Goal: Information Seeking & Learning: Check status

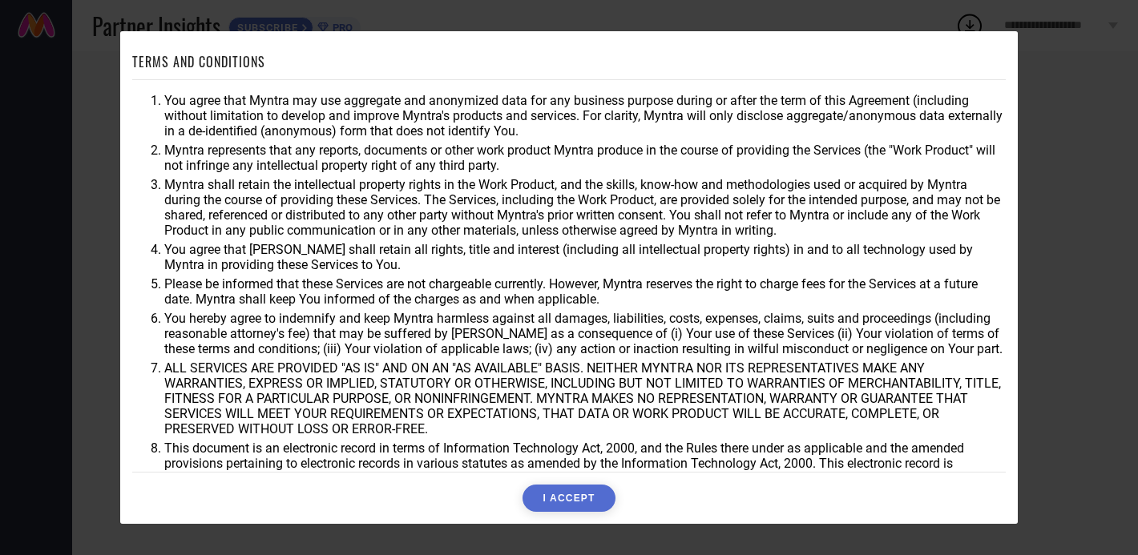
click at [563, 497] on button "I ACCEPT" at bounding box center [569, 498] width 92 height 27
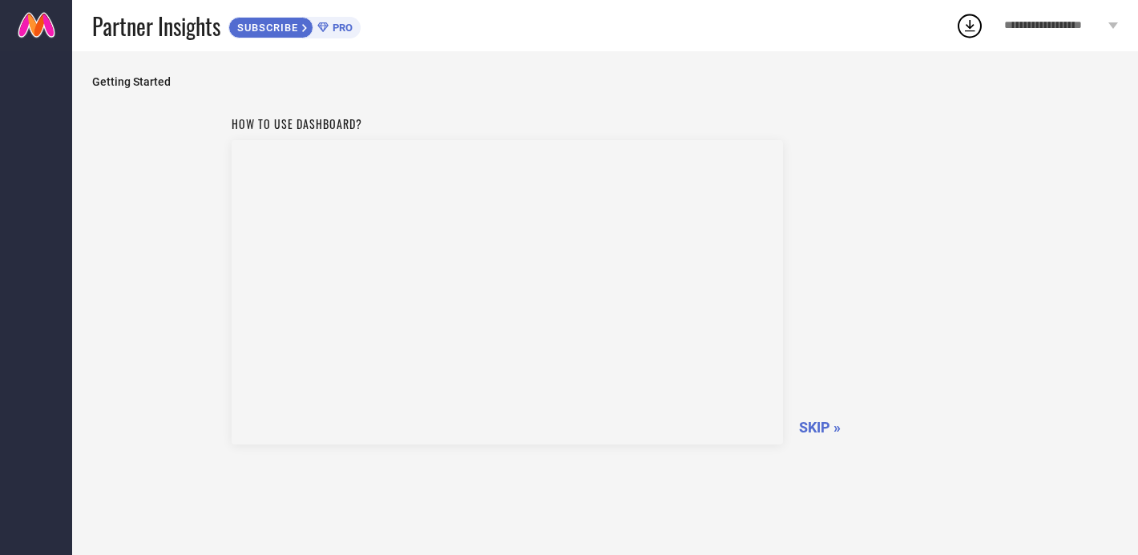
click at [834, 432] on span "SKIP »" at bounding box center [820, 427] width 42 height 17
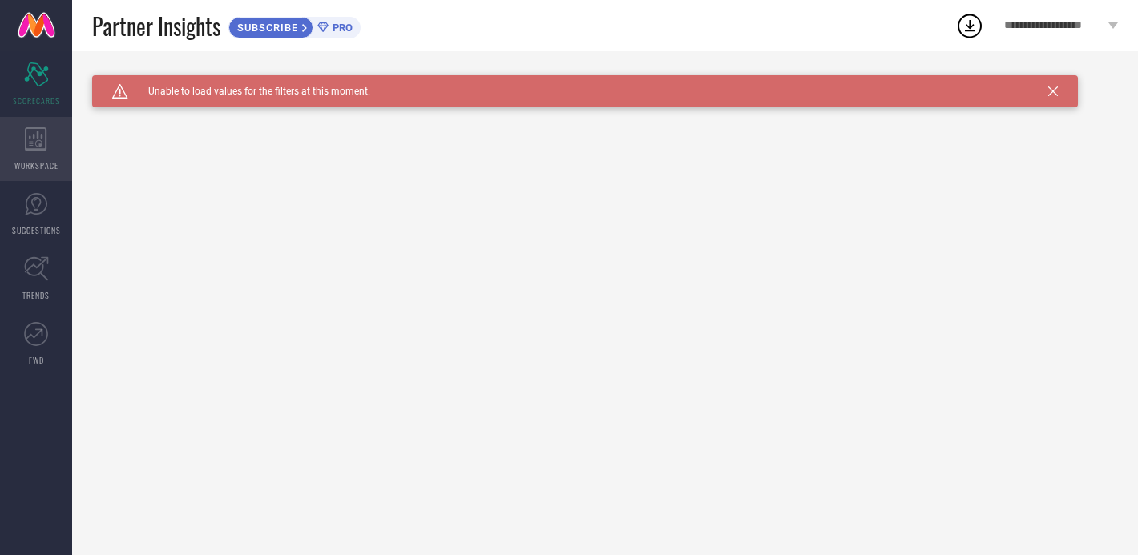
click at [43, 163] on span "WORKSPACE" at bounding box center [36, 165] width 44 height 12
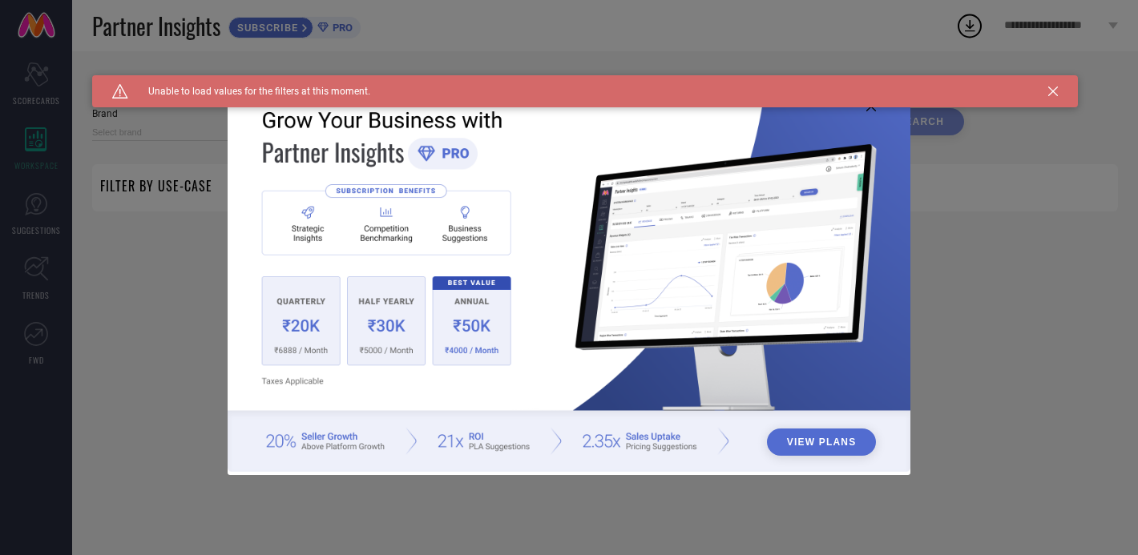
type input "1 STOP FASHION"
type input "All"
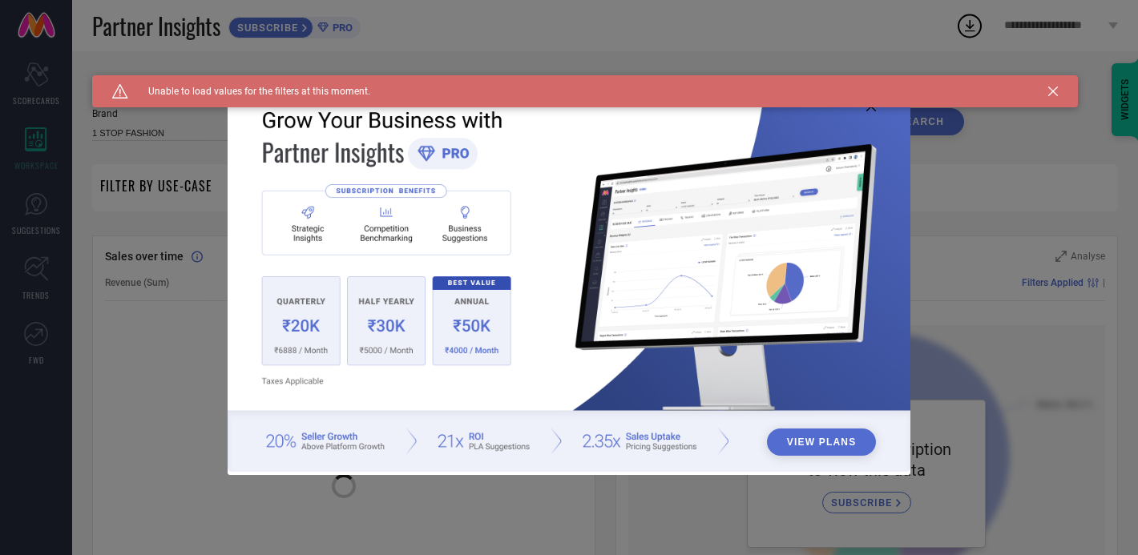
click at [837, 442] on button "View Plans" at bounding box center [822, 442] width 110 height 27
